Goal: Task Accomplishment & Management: Manage account settings

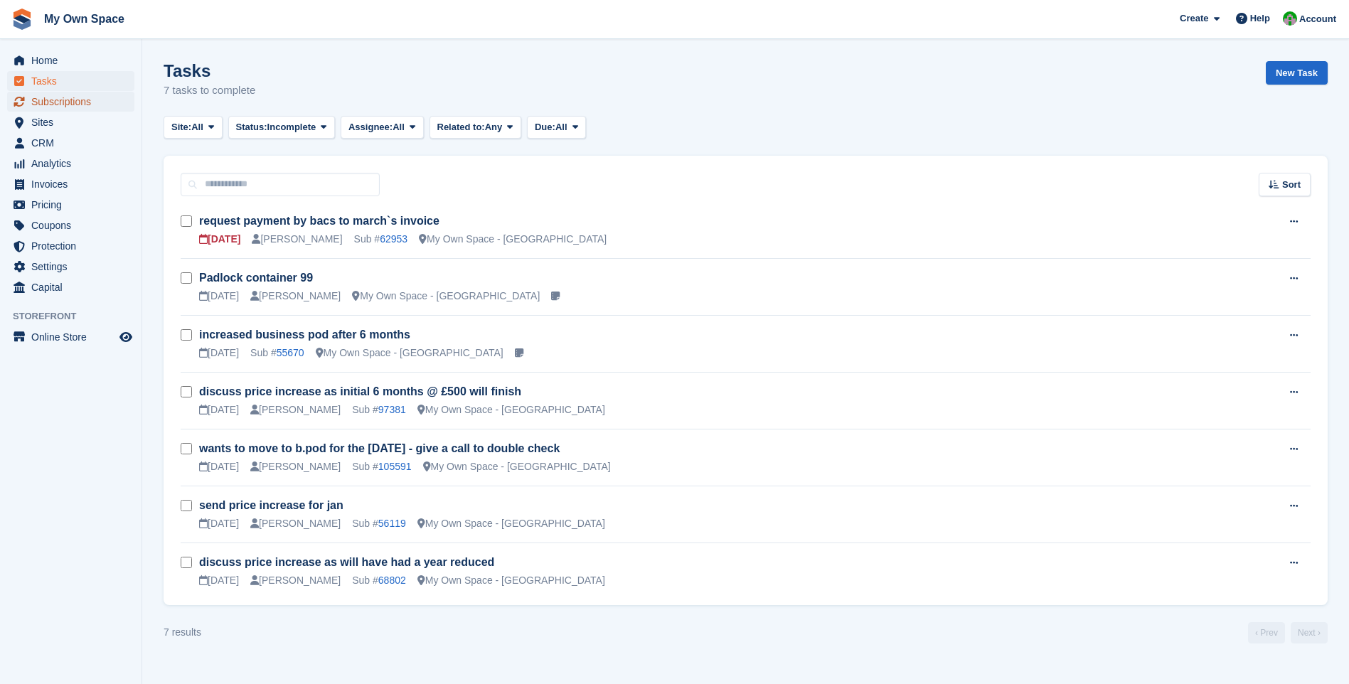
click at [70, 100] on span "Subscriptions" at bounding box center [73, 102] width 85 height 20
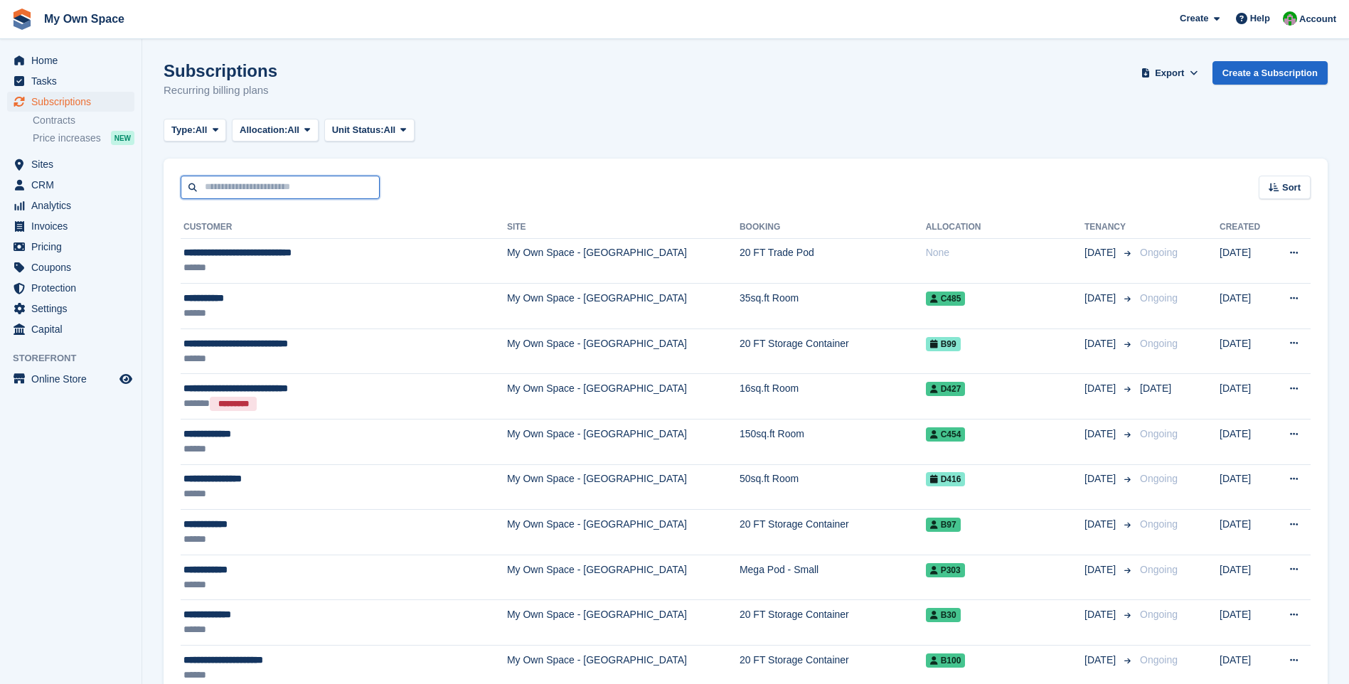
click at [228, 188] on input "text" at bounding box center [280, 187] width 199 height 23
type input "****"
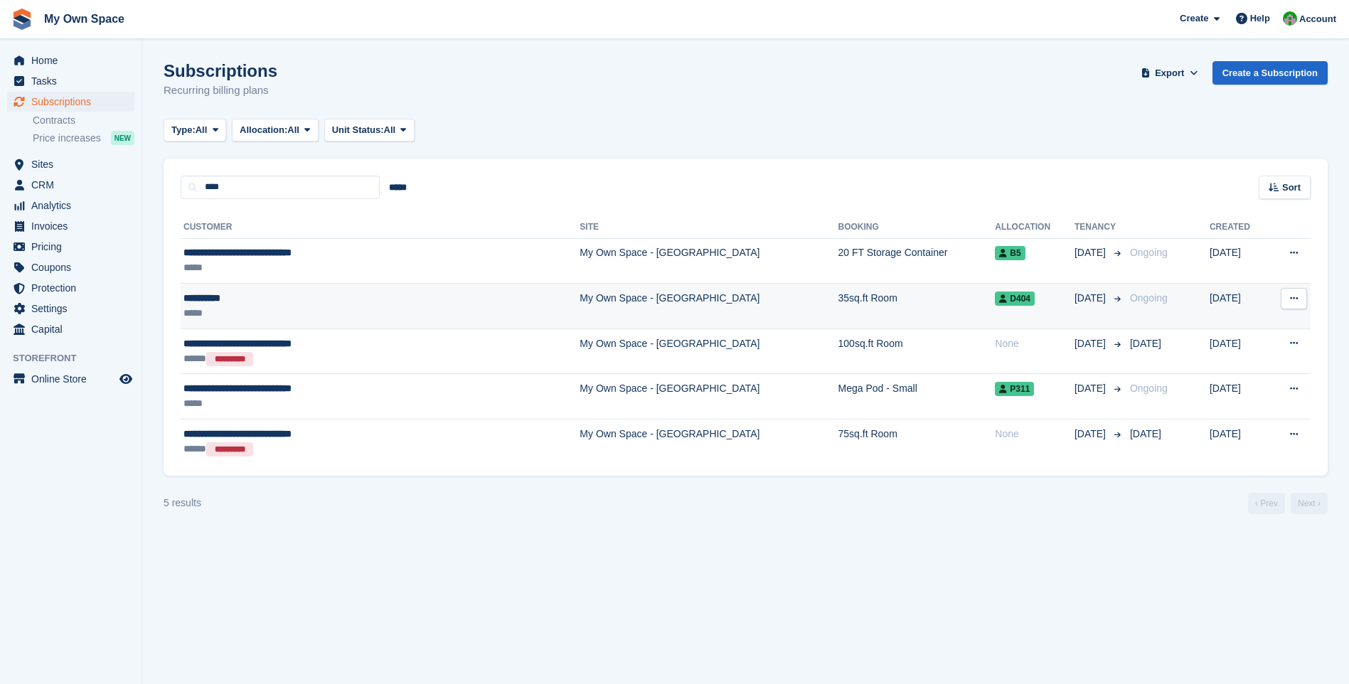
click at [580, 305] on td "My Own Space - [GEOGRAPHIC_DATA]" at bounding box center [709, 307] width 258 height 46
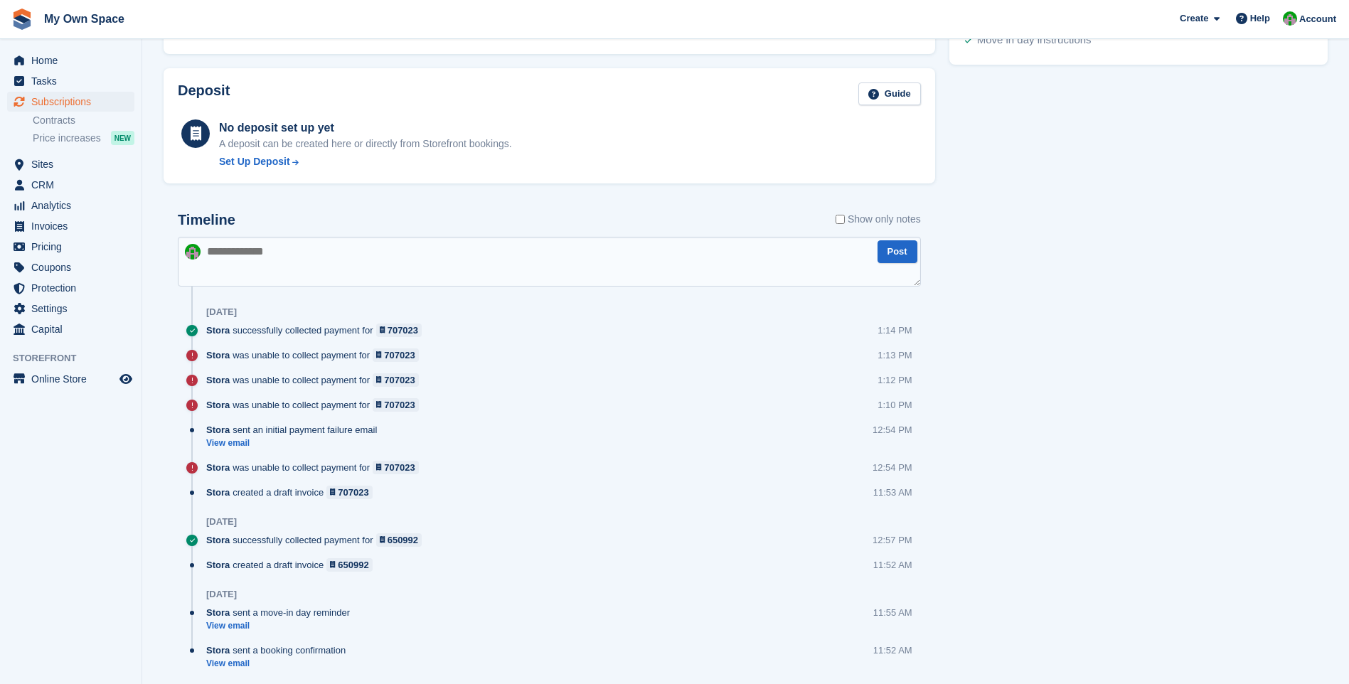
scroll to position [739, 0]
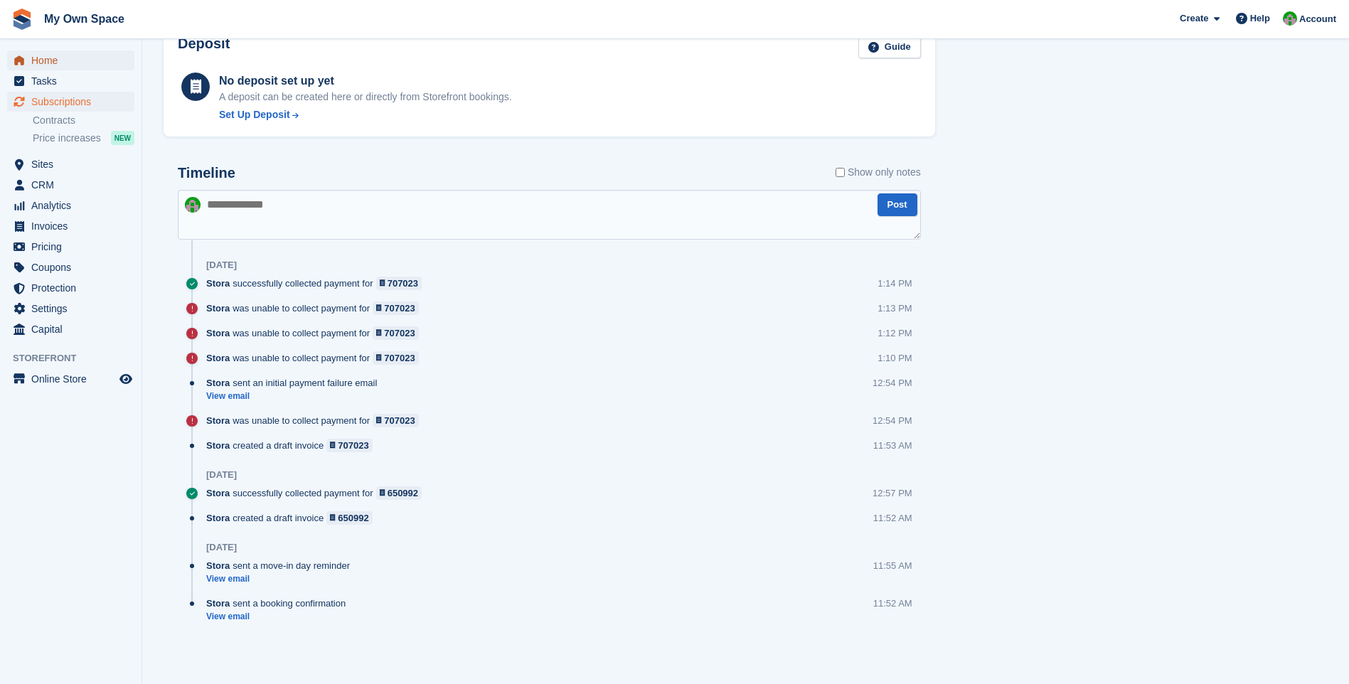
click at [36, 58] on span "Home" at bounding box center [73, 61] width 85 height 20
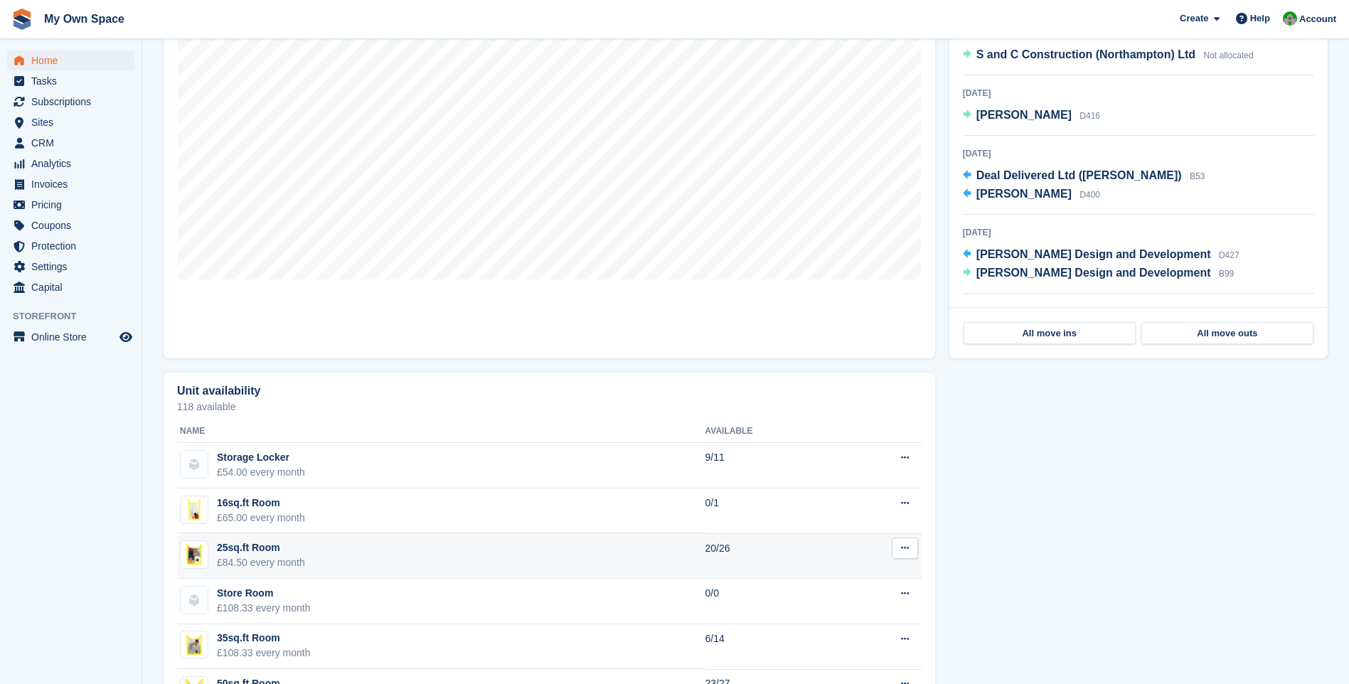
scroll to position [640, 0]
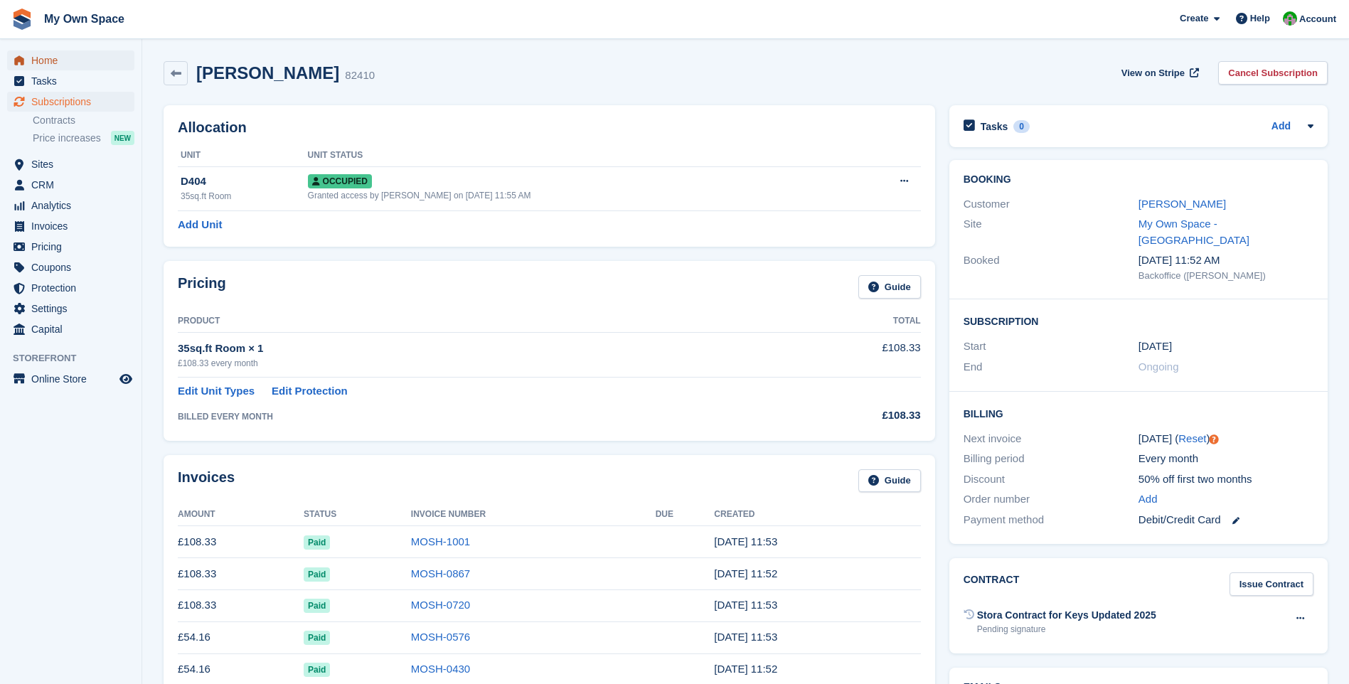
click at [56, 62] on span "Home" at bounding box center [73, 61] width 85 height 20
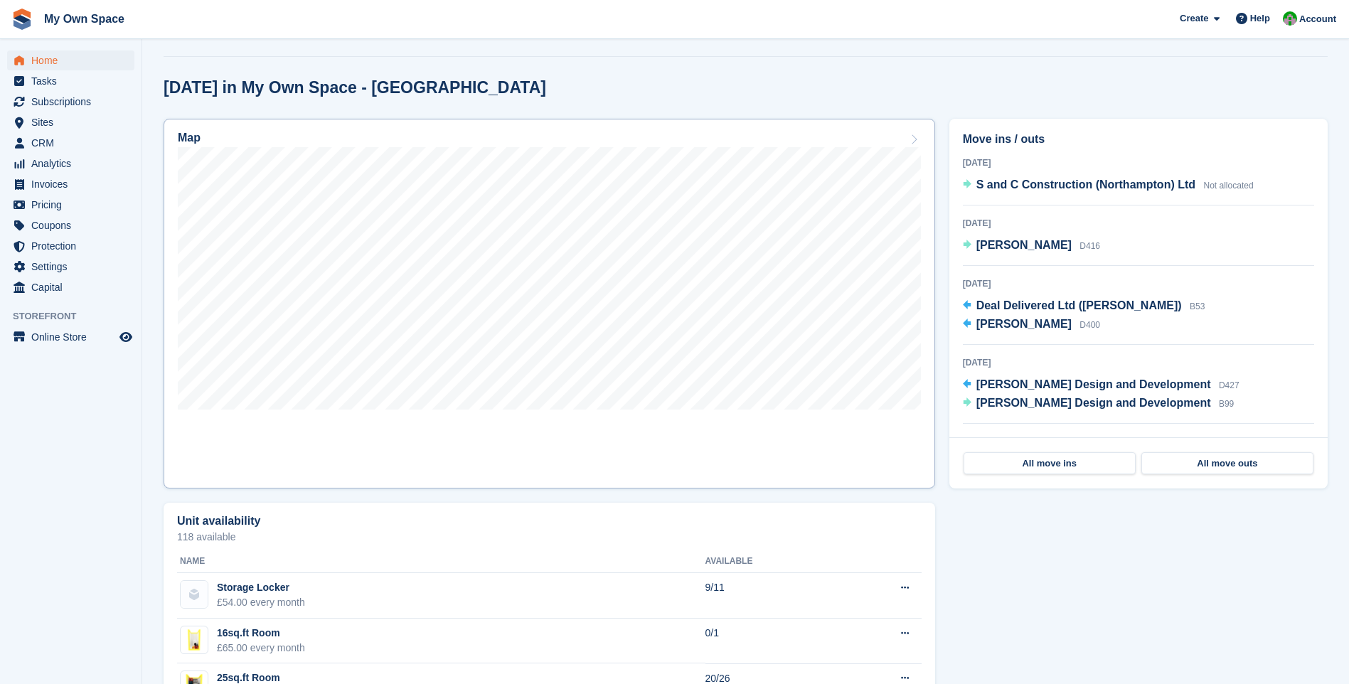
scroll to position [356, 0]
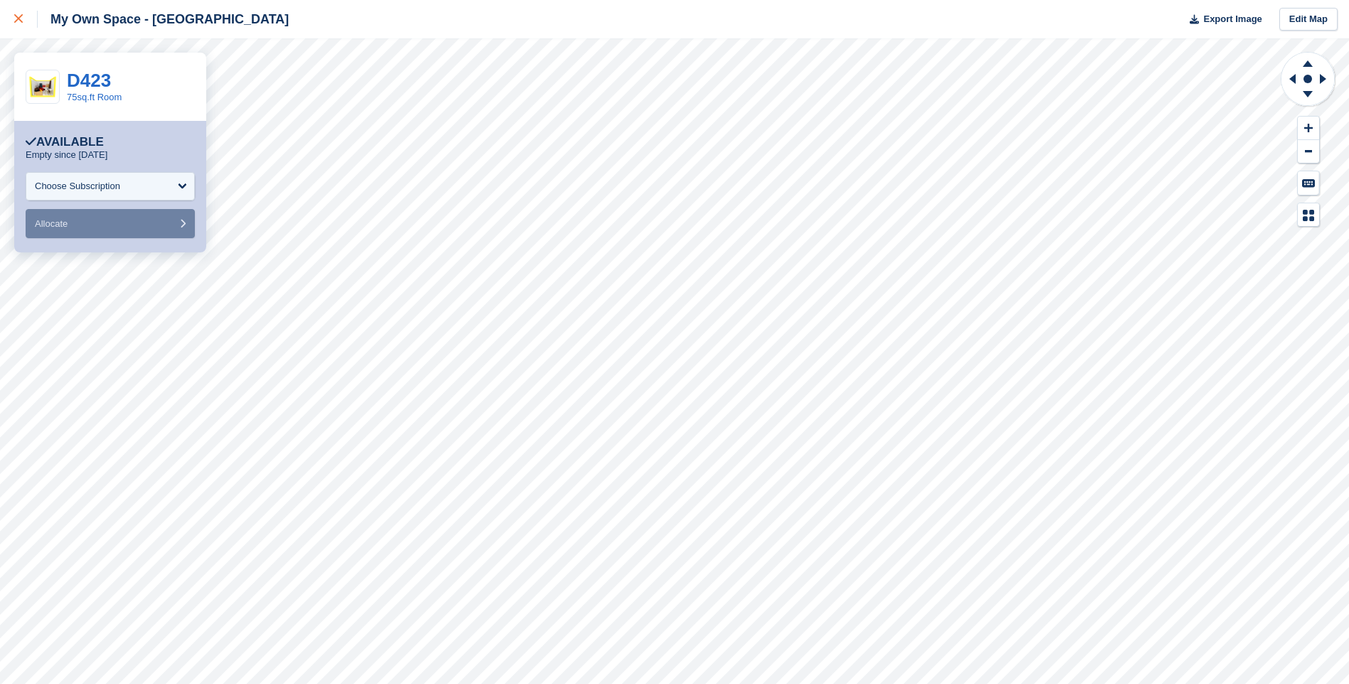
click at [20, 21] on icon at bounding box center [18, 18] width 9 height 9
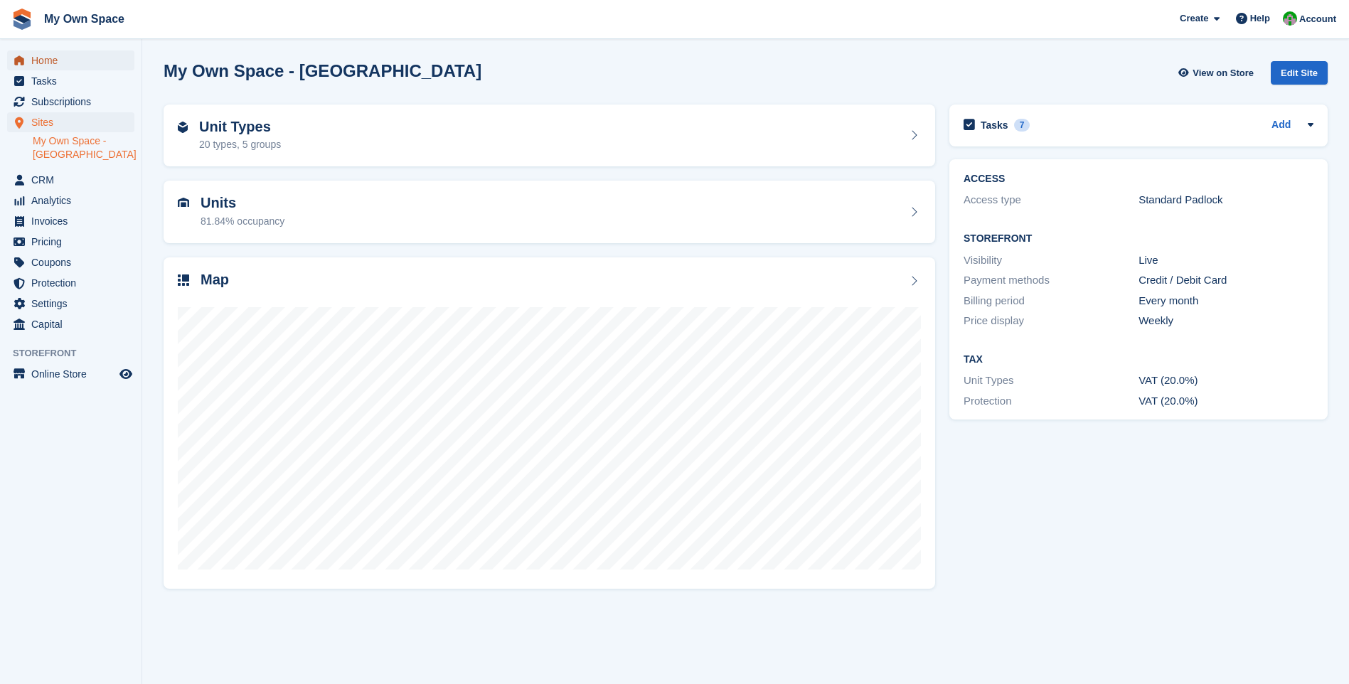
click at [58, 63] on span "Home" at bounding box center [73, 61] width 85 height 20
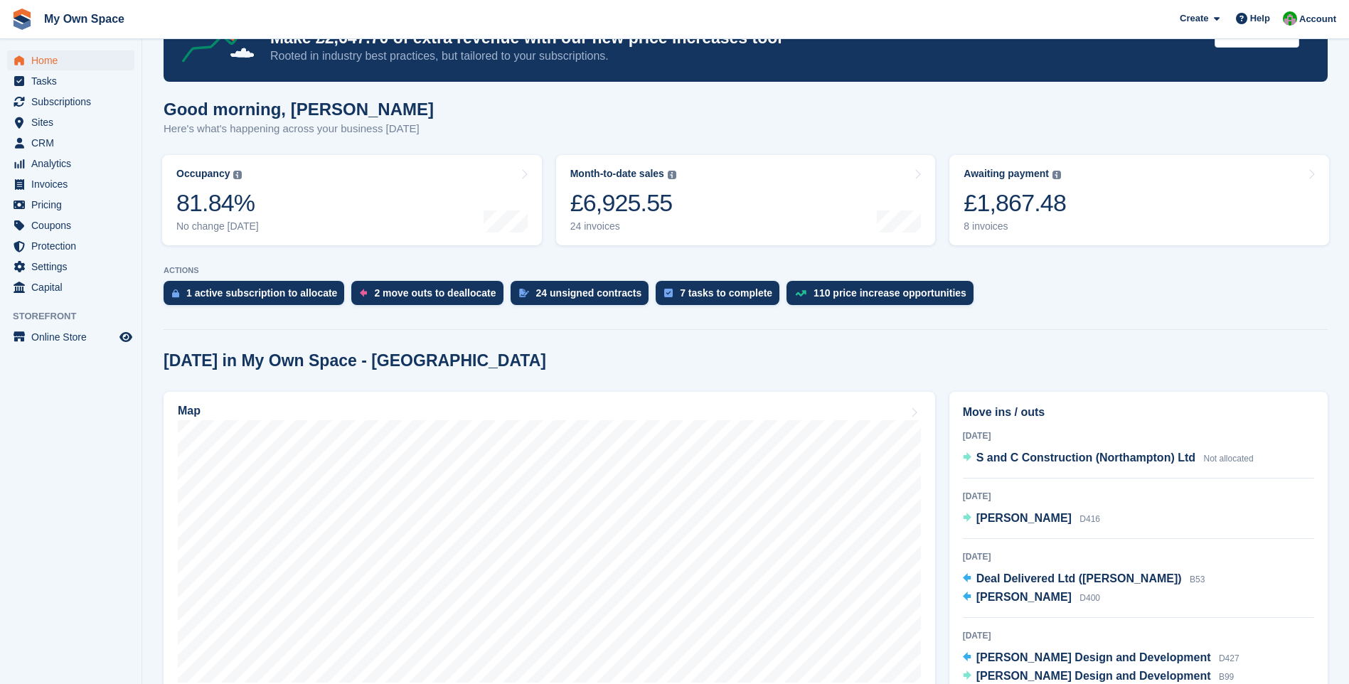
scroll to position [142, 0]
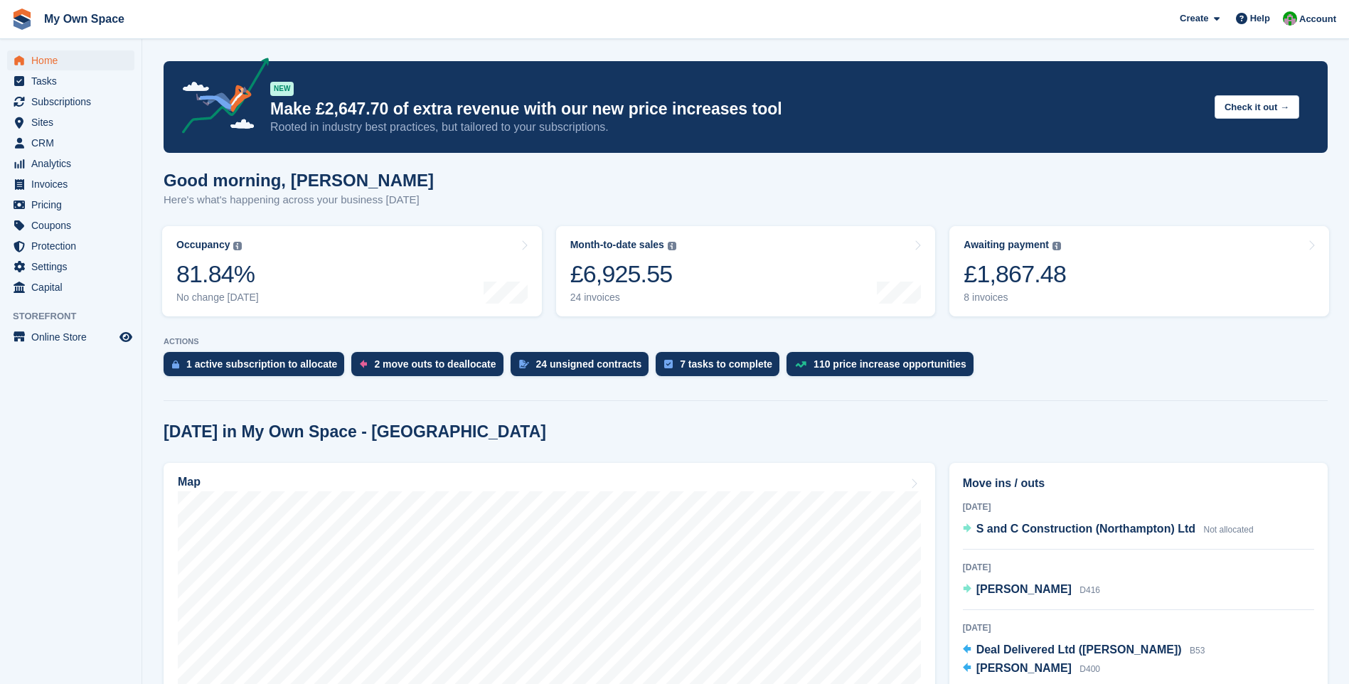
scroll to position [356, 0]
